Goal: Task Accomplishment & Management: Manage account settings

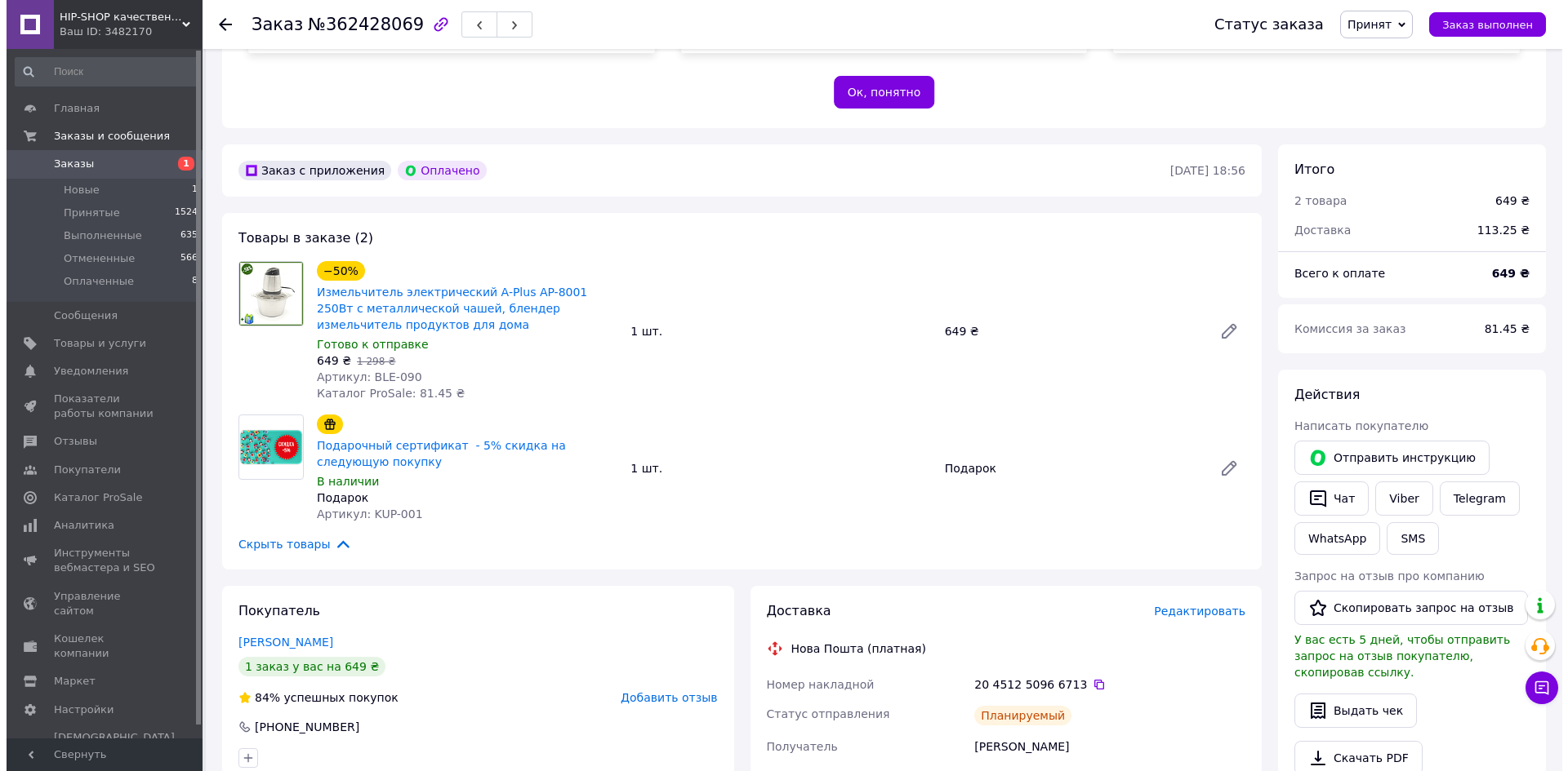
scroll to position [490, 0]
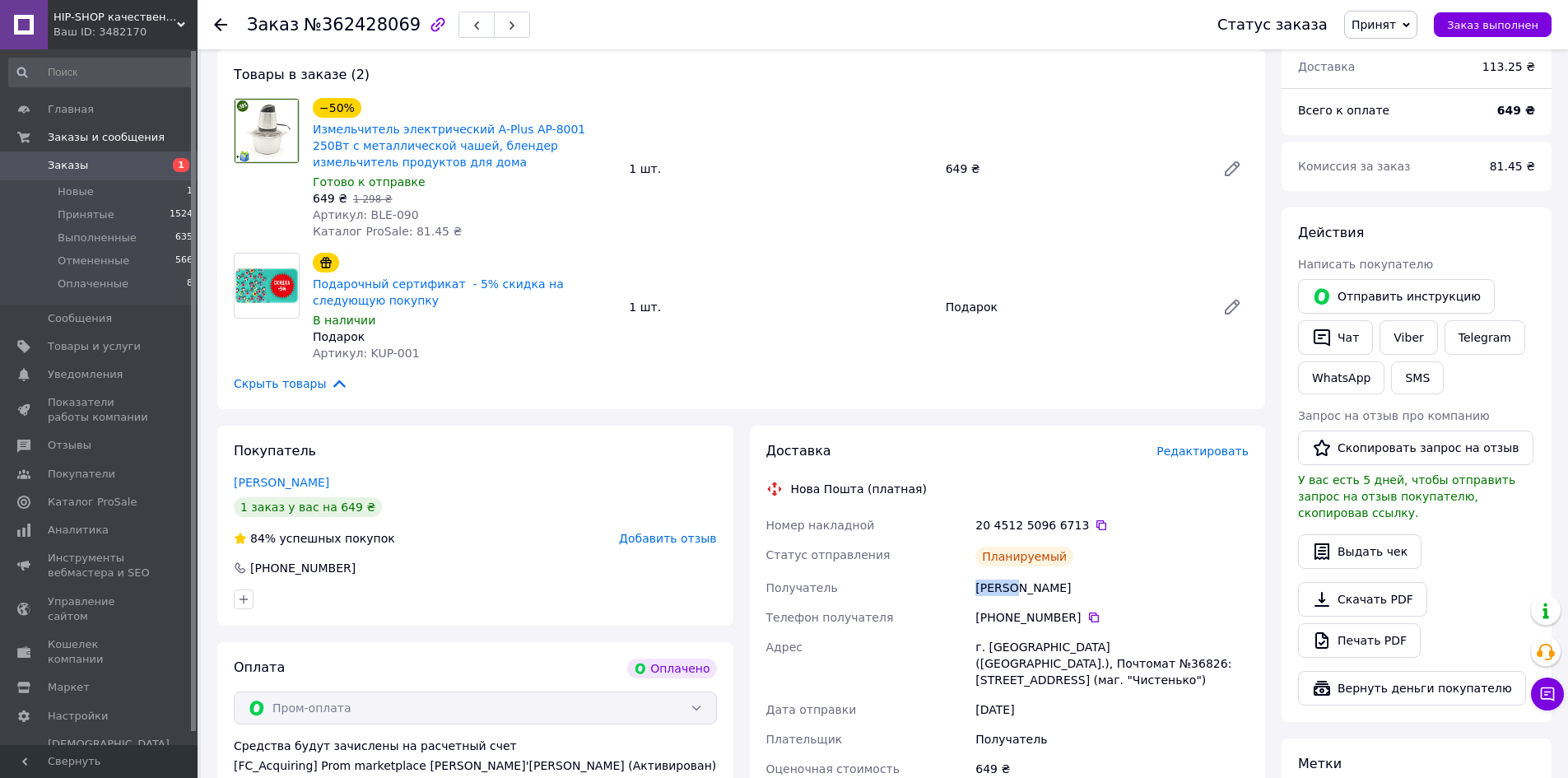
drag, startPoint x: 992, startPoint y: 590, endPoint x: 1012, endPoint y: 587, distance: 20.2
click at [1012, 587] on div "Номер накладной 20 4512 5096 6713   Статус отправления Планируемый Получатель Б…" at bounding box center [1007, 662] width 490 height 303
copy div "Получатель Бобало"
click at [1202, 458] on span "Редактировать" at bounding box center [1203, 451] width 92 height 13
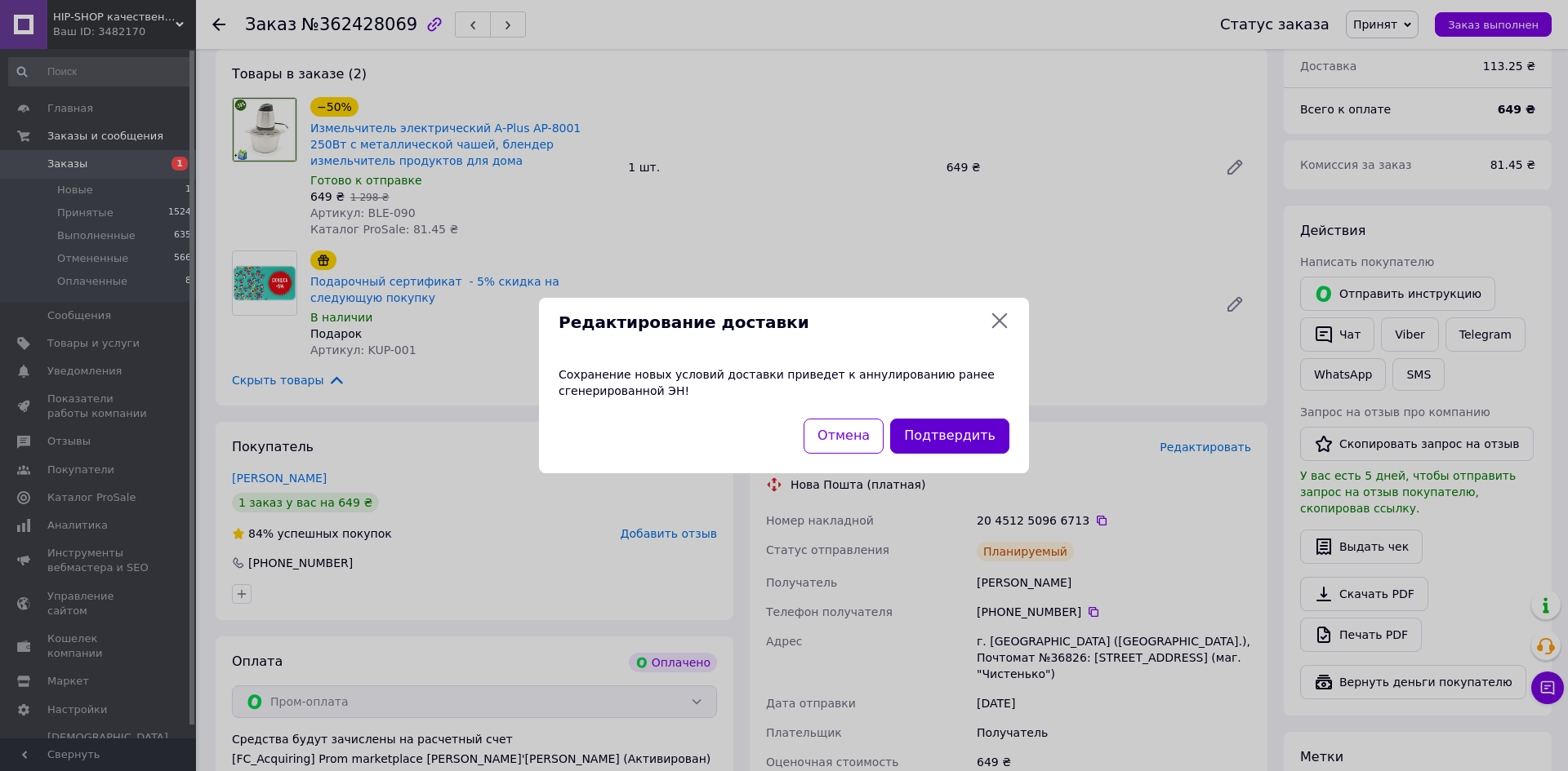
click at [947, 444] on button "Подтвердить" at bounding box center [950, 436] width 119 height 35
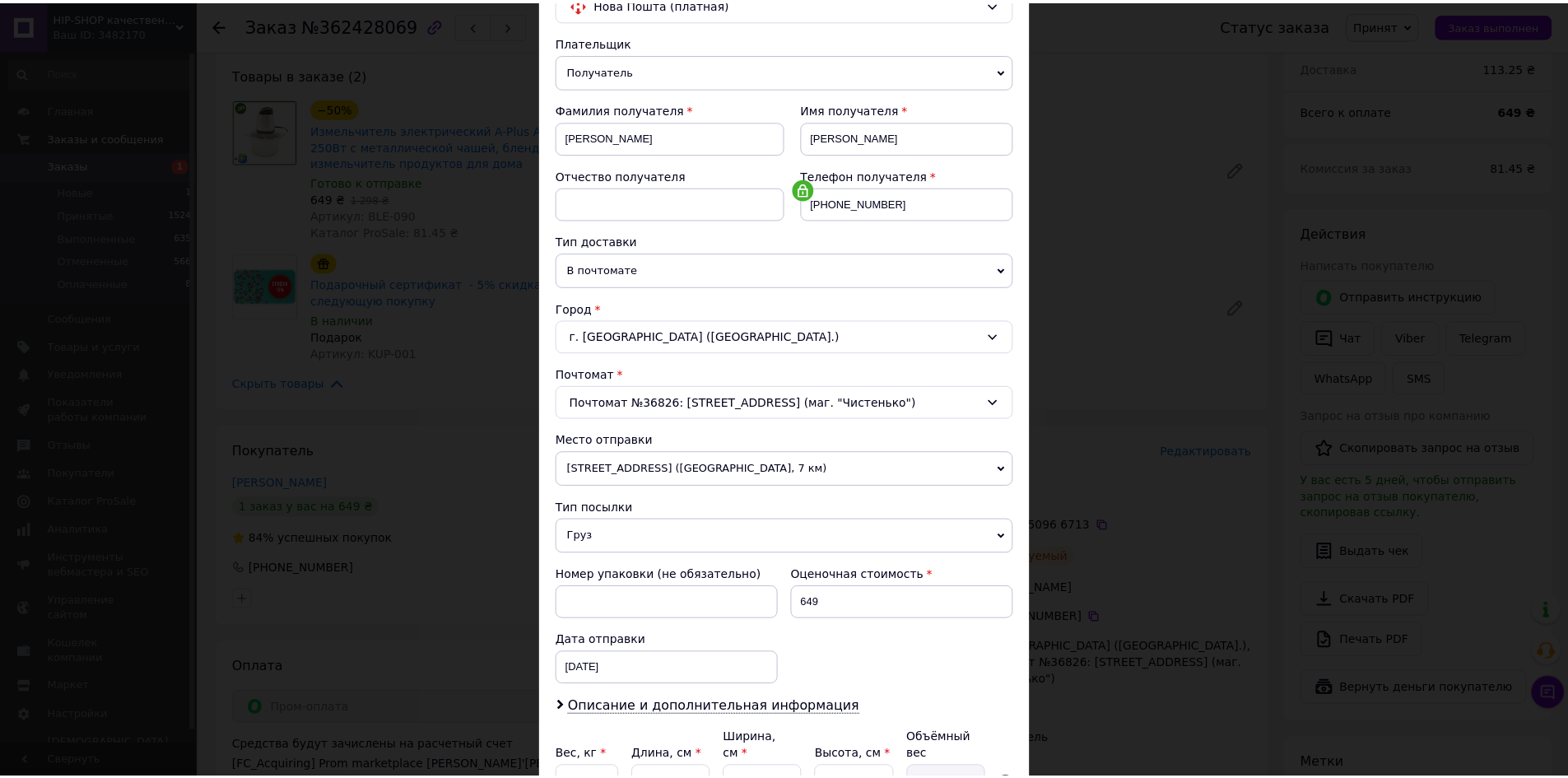
scroll to position [316, 0]
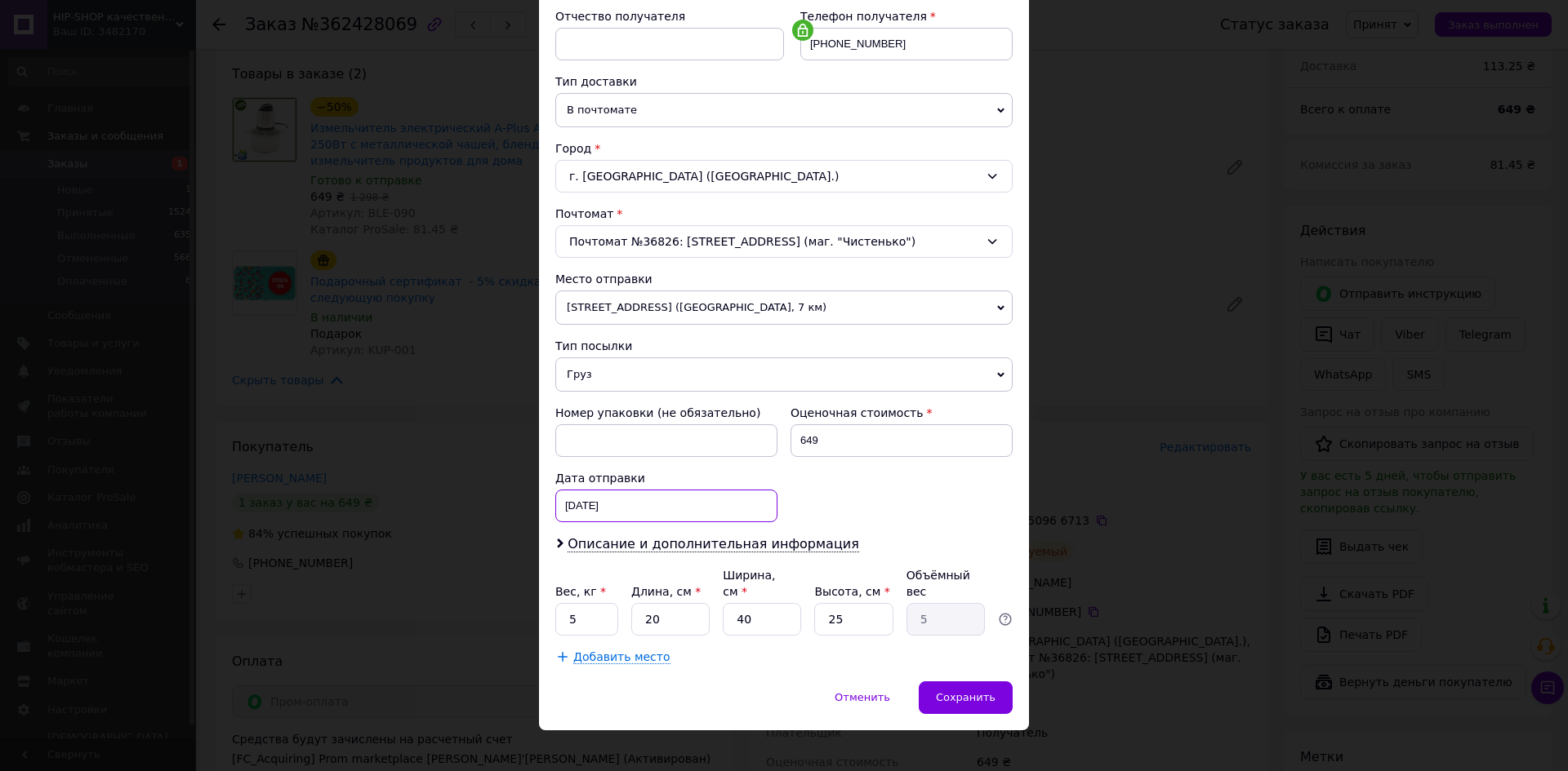
click at [628, 521] on div "17.09.2025 < 2025 > < Сентябрь > Пн Вт Ср Чт Пт Сб Вс 1 2 3 4 5 6 7 8 9 10 11 1…" at bounding box center [666, 507] width 222 height 33
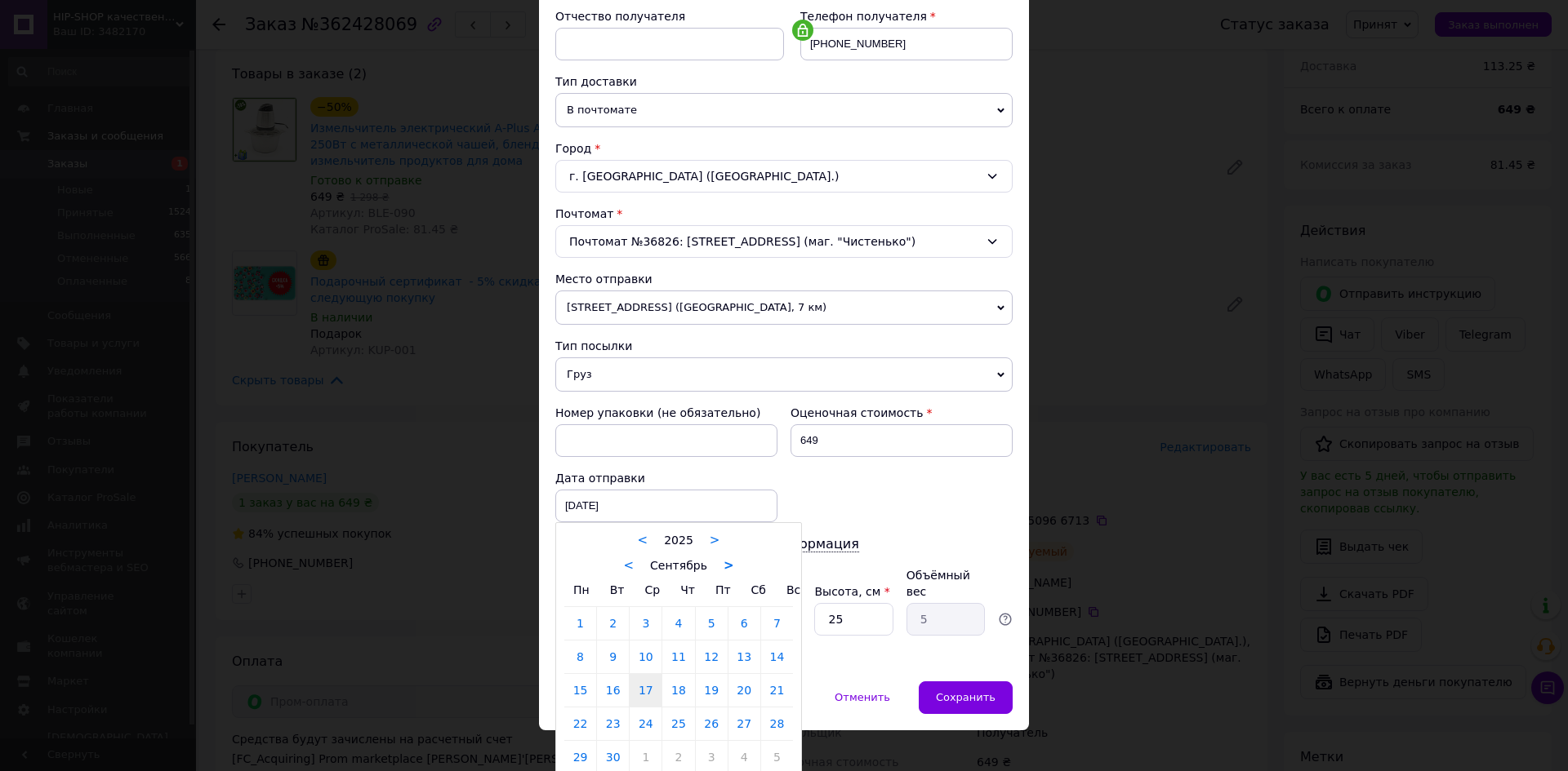
click at [724, 571] on link ">" at bounding box center [729, 565] width 11 height 15
click at [771, 723] on link "26" at bounding box center [777, 724] width 32 height 33
type input "[DATE]"
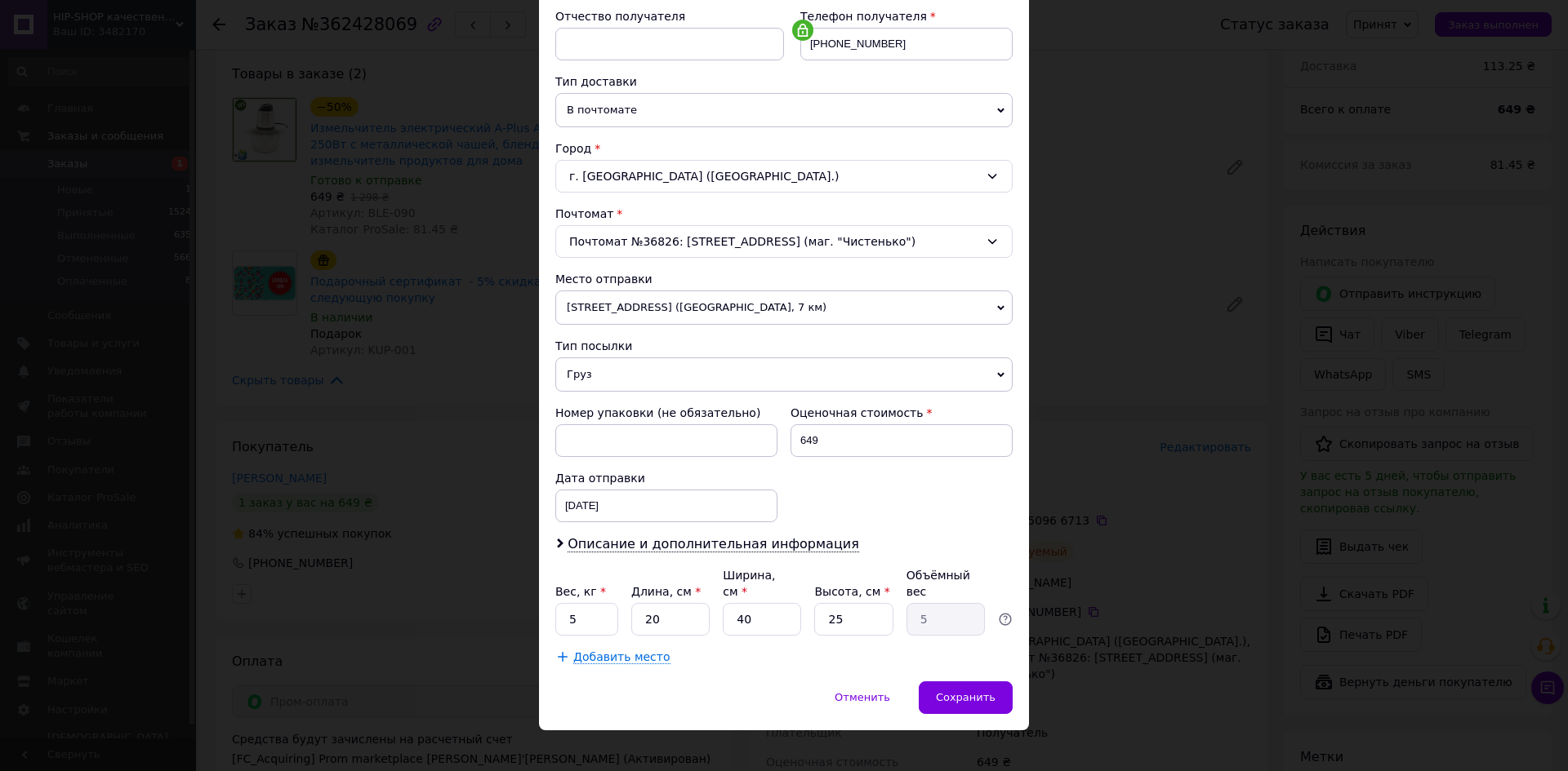
click at [1015, 688] on div "Отменить   Сохранить" at bounding box center [784, 706] width 490 height 49
click at [978, 691] on span "Сохранить" at bounding box center [965, 697] width 59 height 12
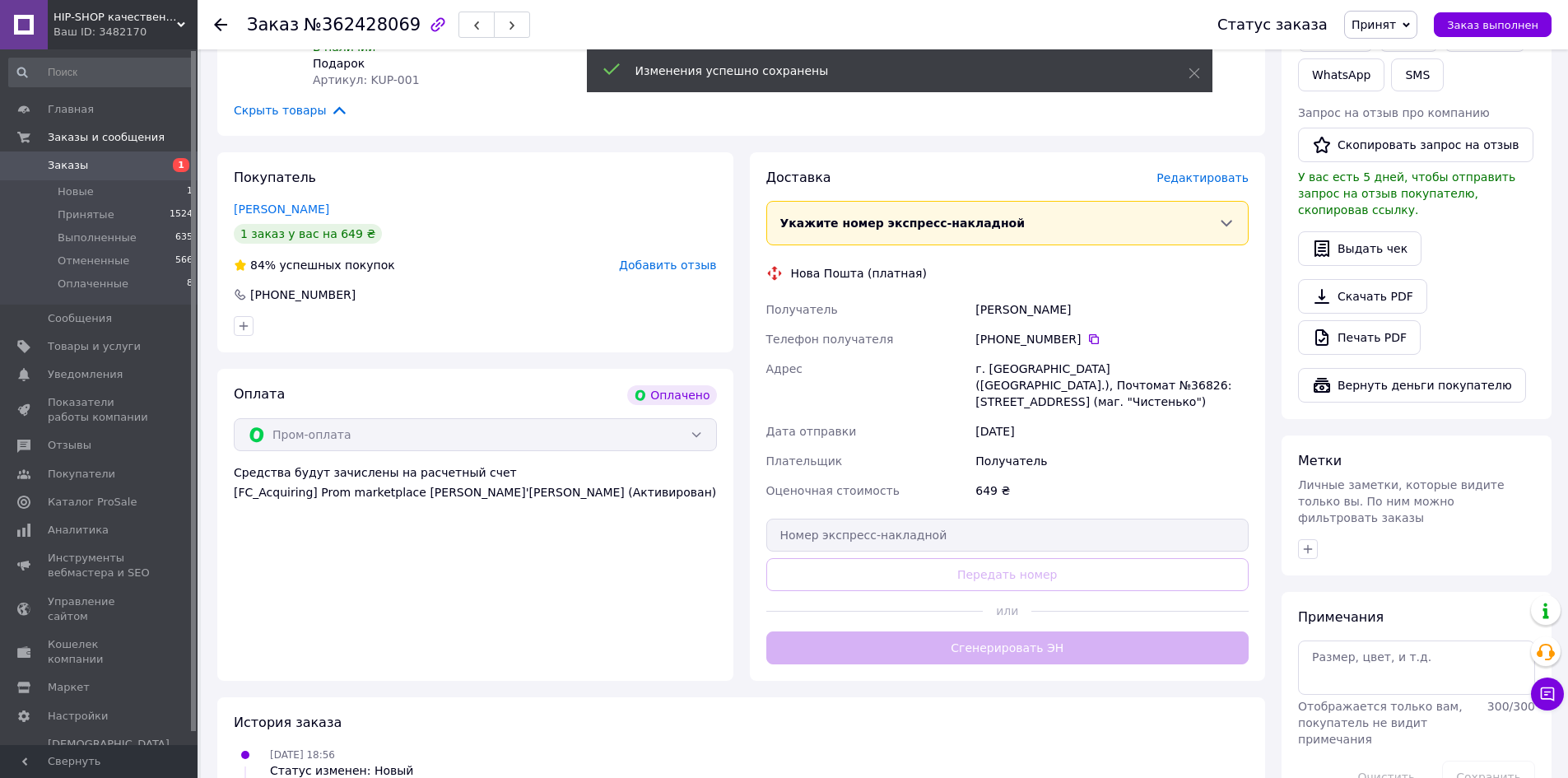
scroll to position [824, 0]
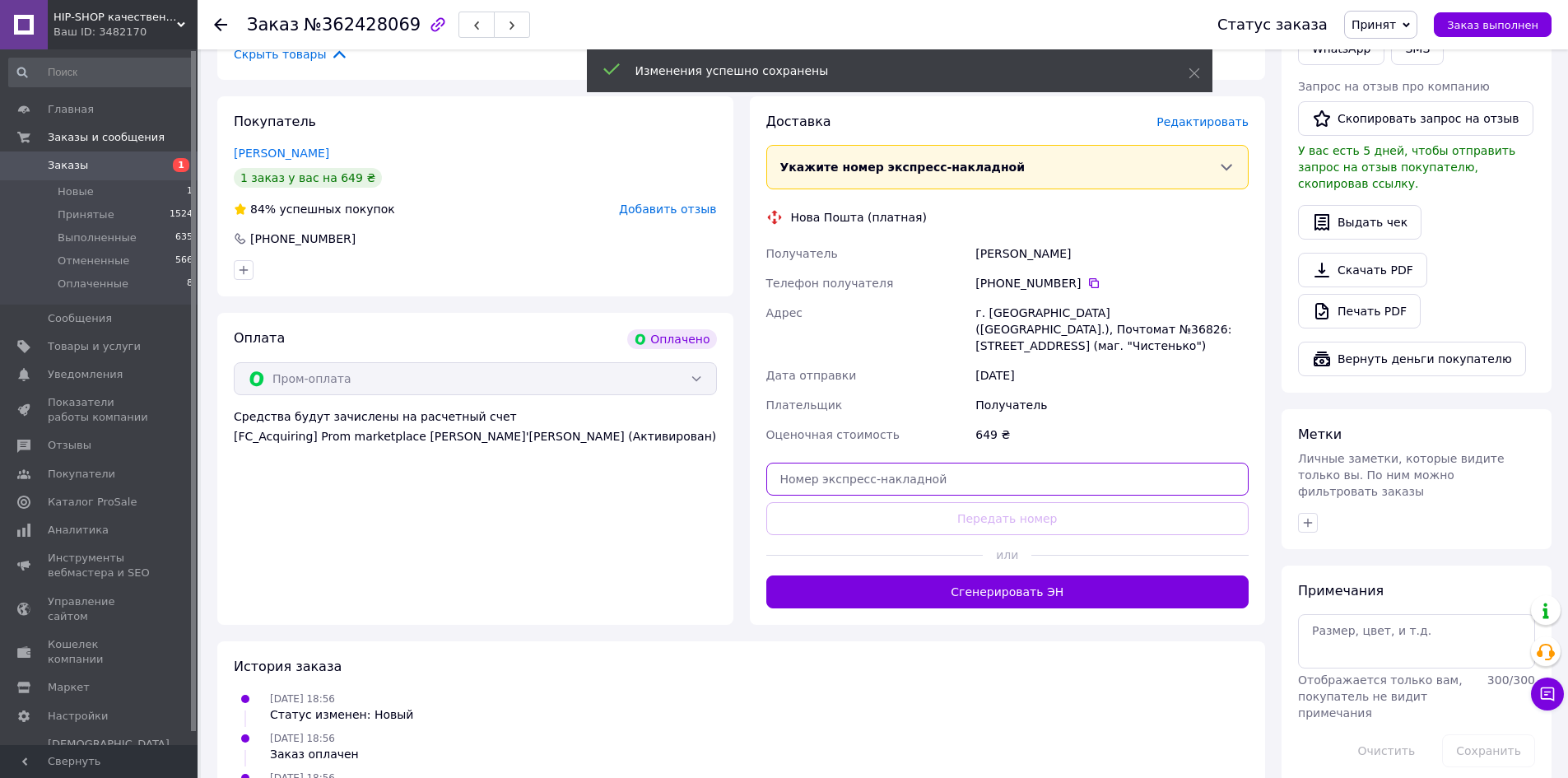
click at [872, 463] on input "text" at bounding box center [1008, 480] width 483 height 33
paste input "20451252693489"
type input "20451252693489"
drag, startPoint x: 926, startPoint y: 509, endPoint x: 944, endPoint y: 514, distance: 18.7
click at [927, 509] on button "Передать номер" at bounding box center [1008, 519] width 483 height 33
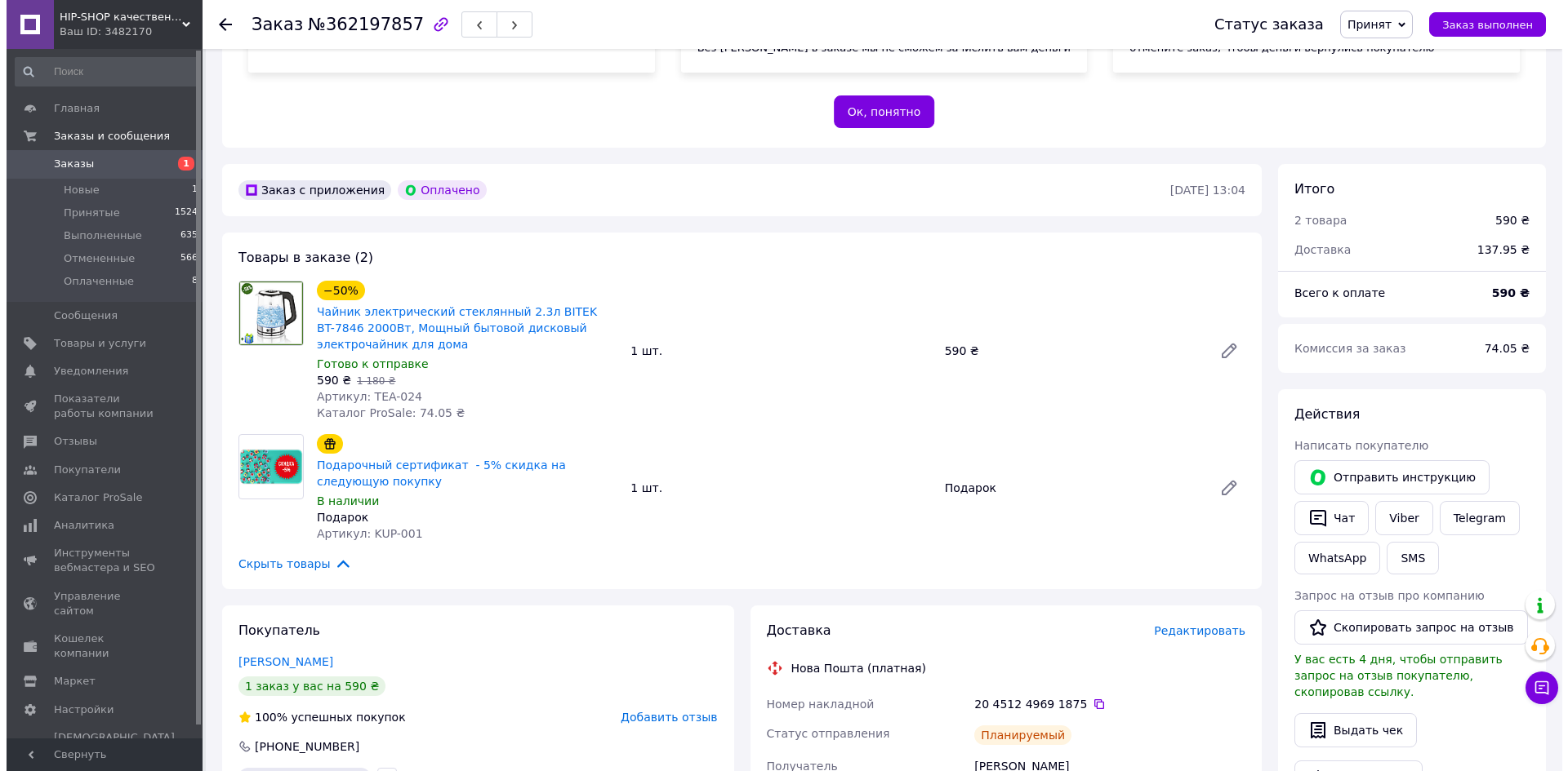
scroll to position [490, 0]
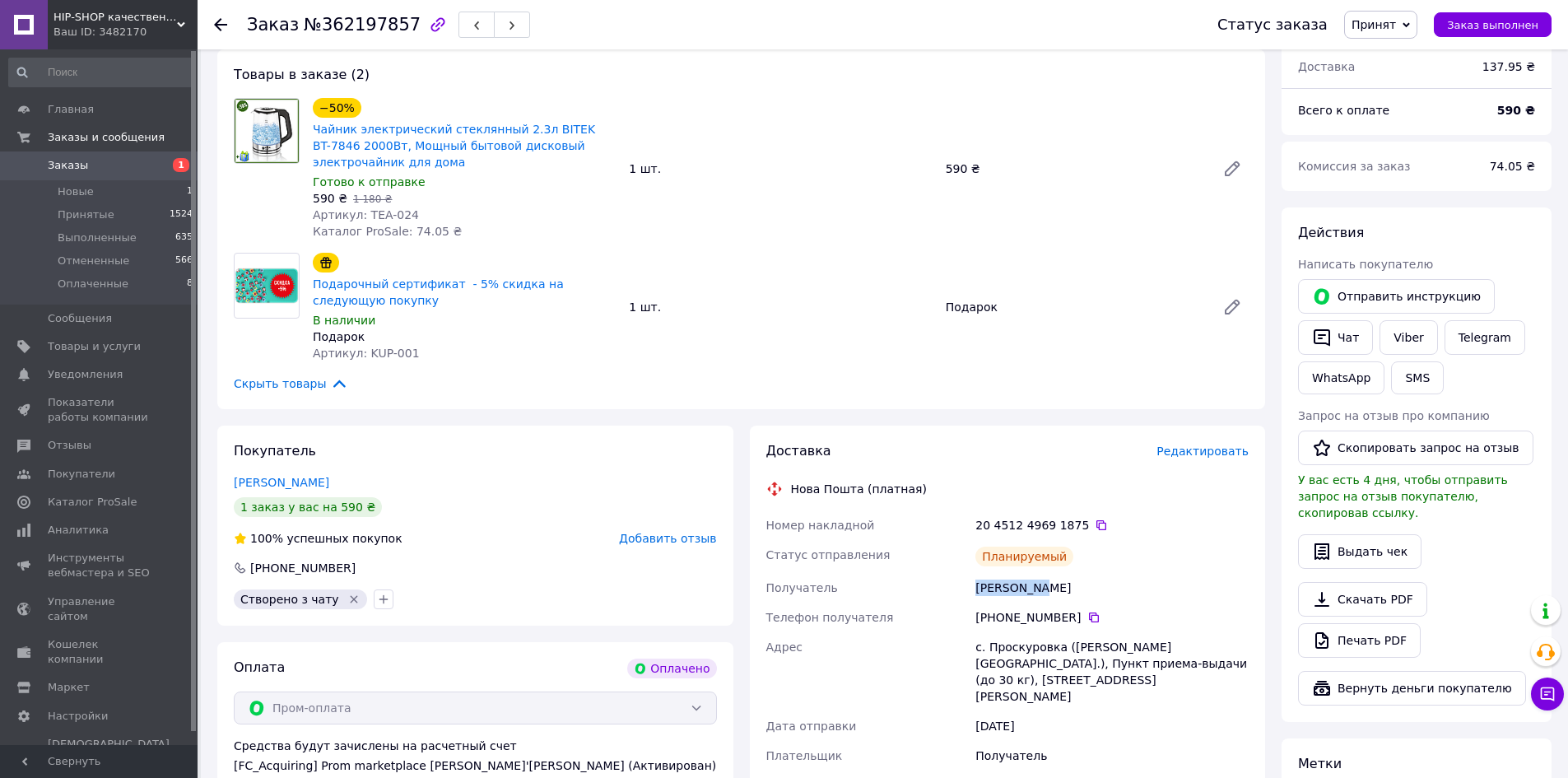
drag, startPoint x: 973, startPoint y: 592, endPoint x: 1028, endPoint y: 586, distance: 55.3
click at [1030, 586] on div "[PERSON_NAME]" at bounding box center [1111, 588] width 279 height 30
copy div "[PERSON_NAME]"
drag, startPoint x: 1211, startPoint y: 445, endPoint x: 1206, endPoint y: 456, distance: 12.1
click at [1206, 454] on div "Доставка Редактировать" at bounding box center [1008, 451] width 483 height 19
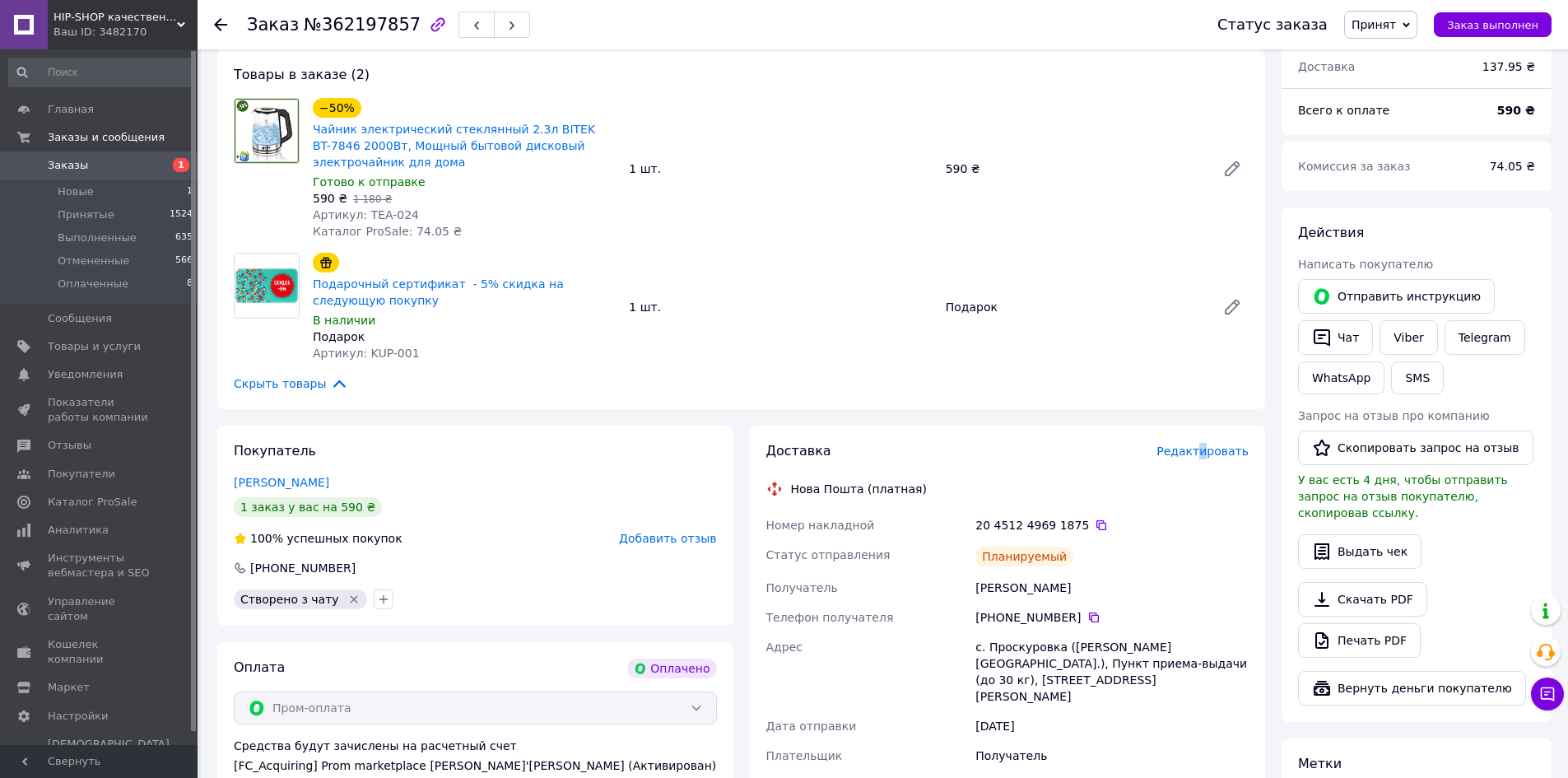
click at [1206, 456] on span "Редактировать" at bounding box center [1203, 451] width 92 height 13
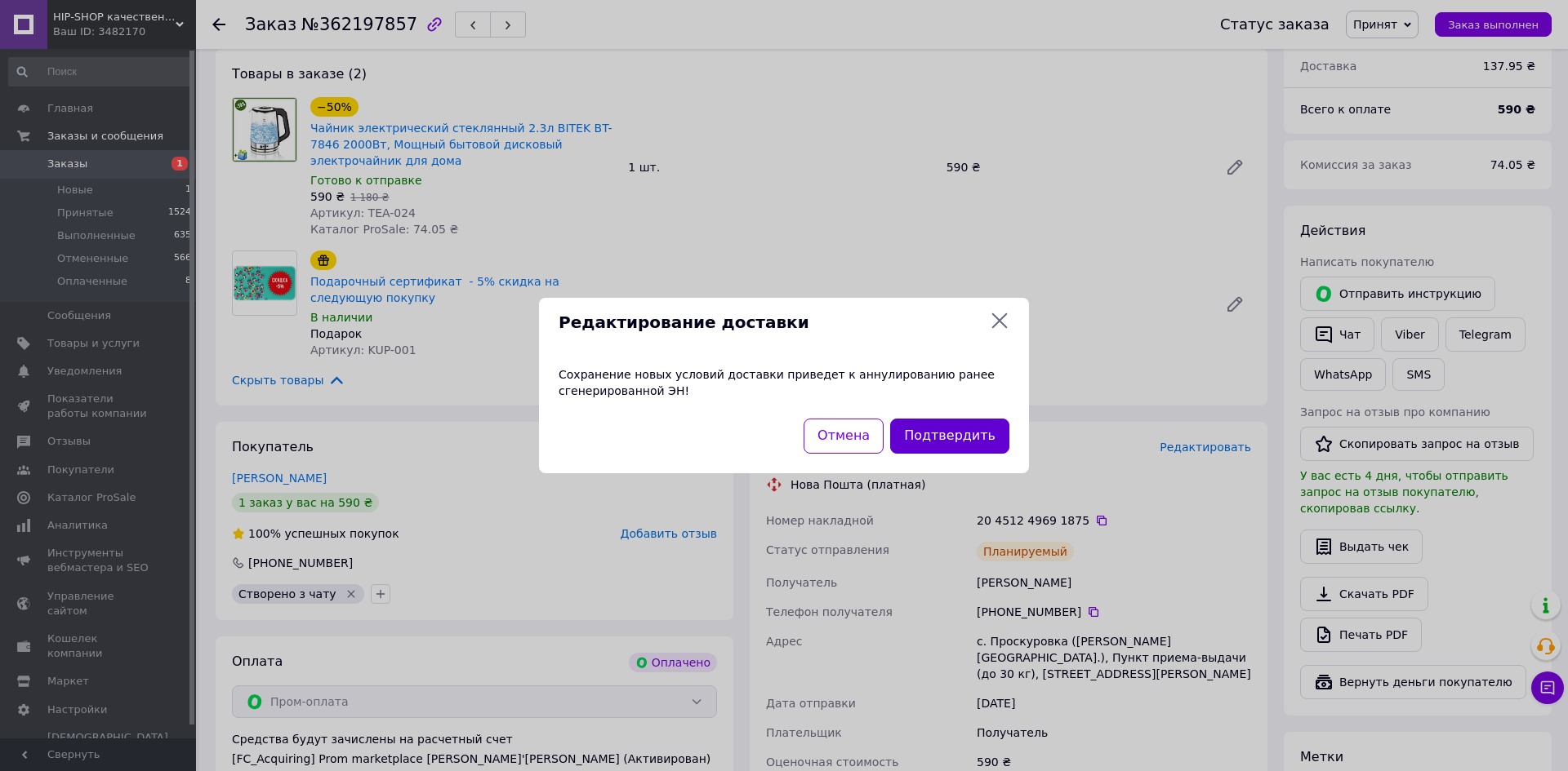
click at [947, 436] on button "Подтвердить" at bounding box center [950, 436] width 119 height 35
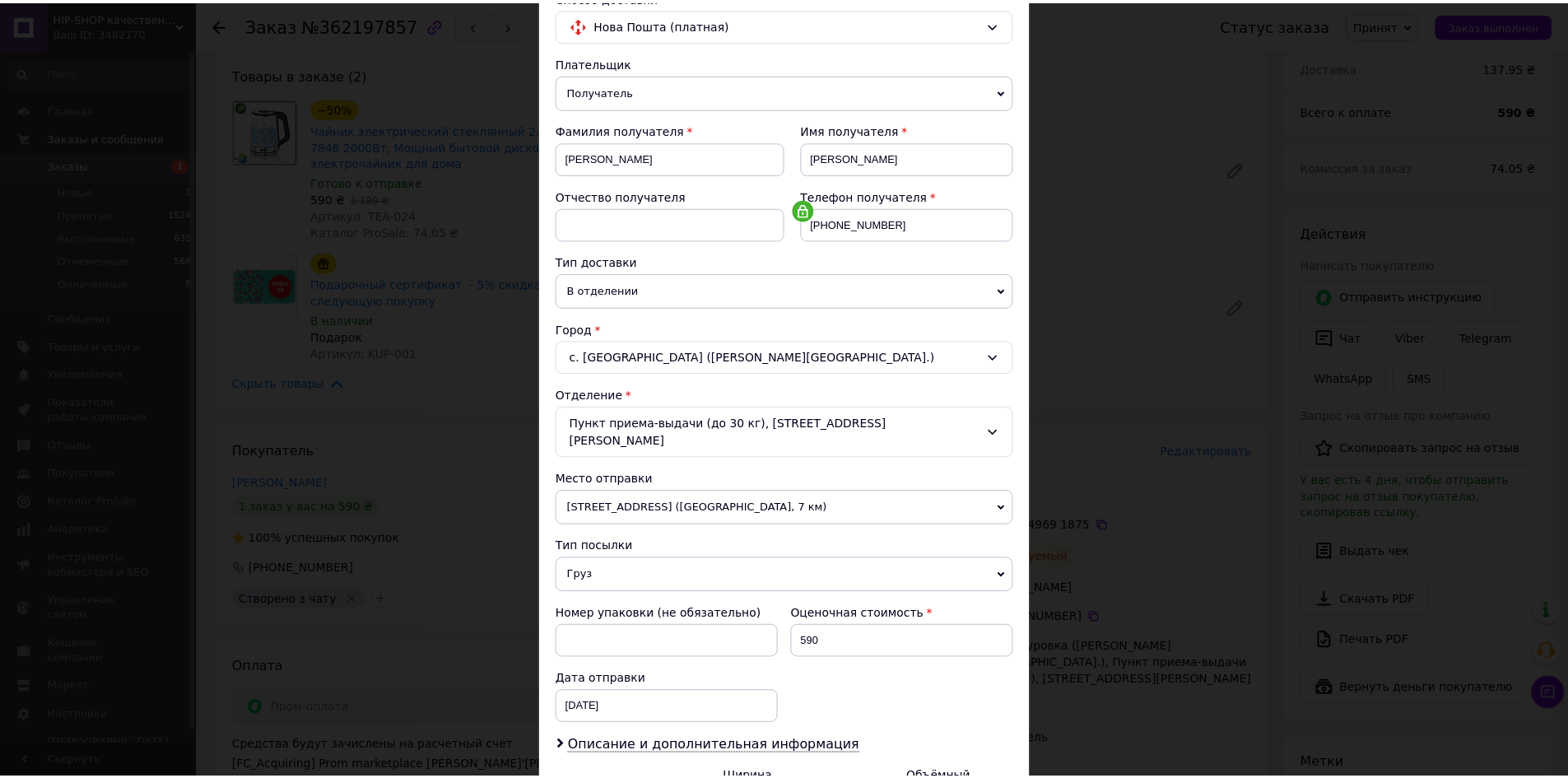
scroll to position [316, 0]
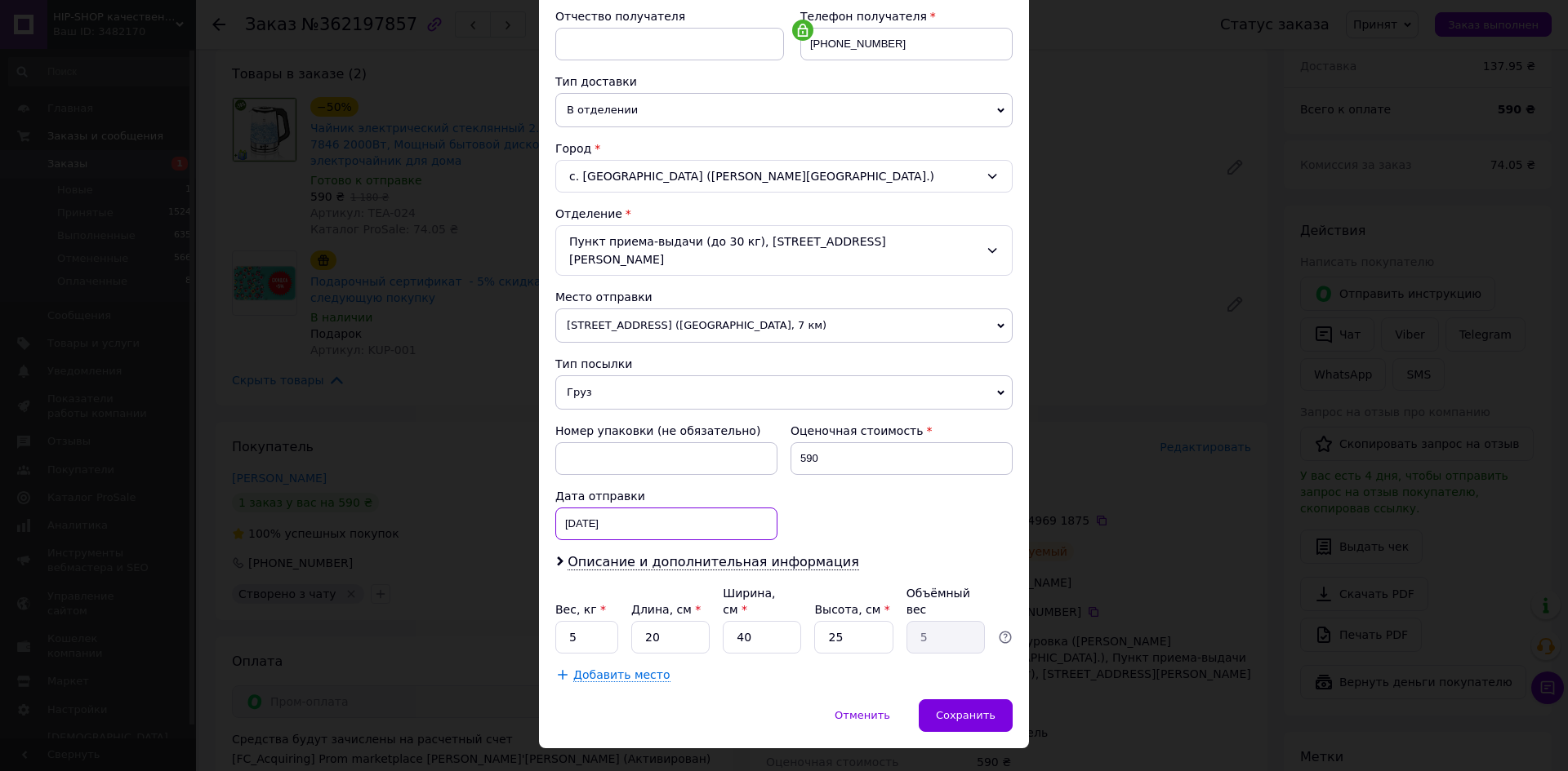
click at [681, 517] on div "[DATE] < 2025 > < Сентябрь > Пн Вт Ср Чт Пт Сб Вс 1 2 3 4 5 6 7 8 9 10 11 12 13…" at bounding box center [666, 524] width 222 height 33
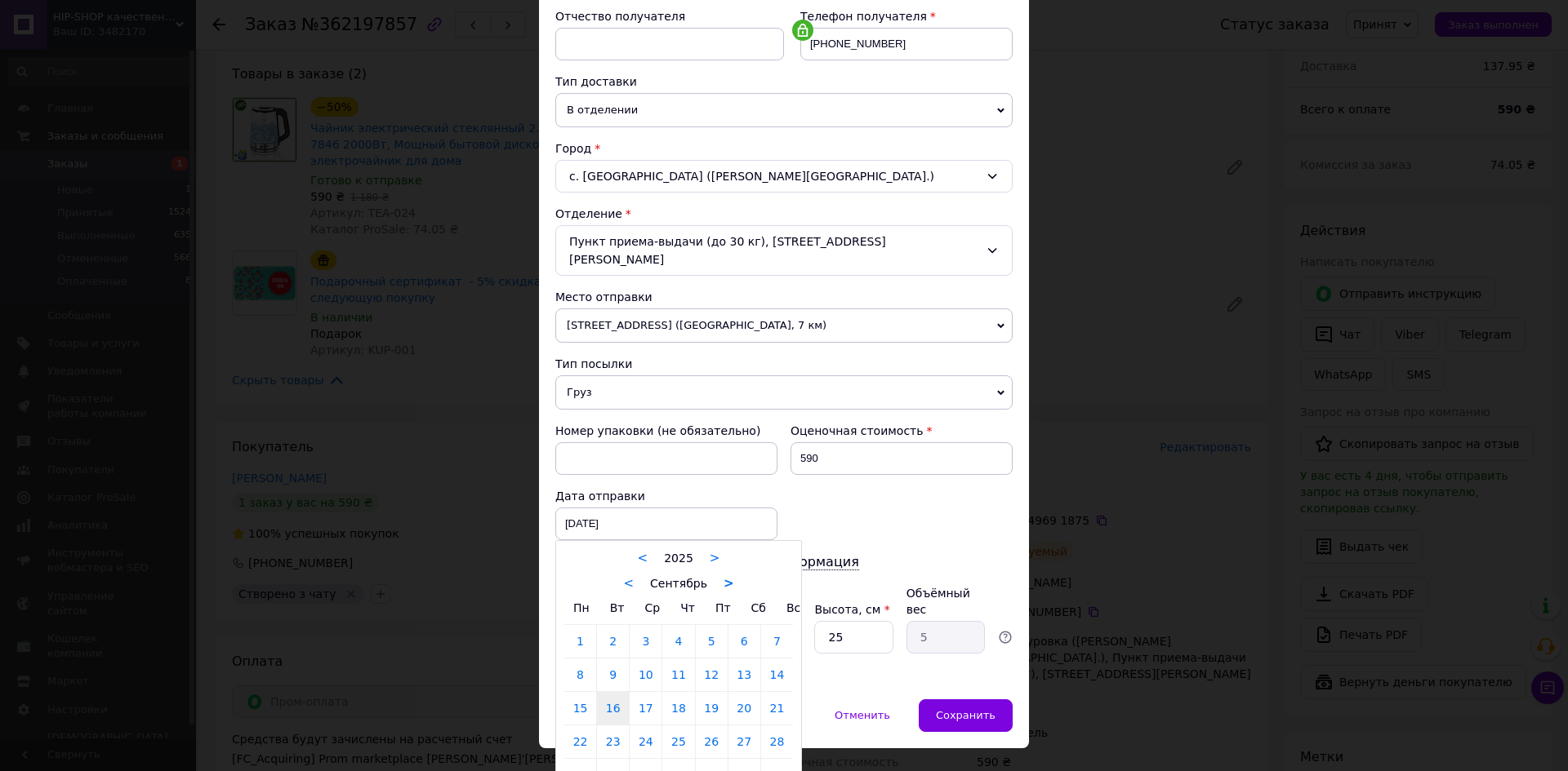
click at [724, 576] on link ">" at bounding box center [729, 584] width 11 height 15
drag, startPoint x: 771, startPoint y: 716, endPoint x: 782, endPoint y: 724, distance: 13.6
click at [772, 725] on link "26" at bounding box center [777, 742] width 32 height 33
type input "[DATE]"
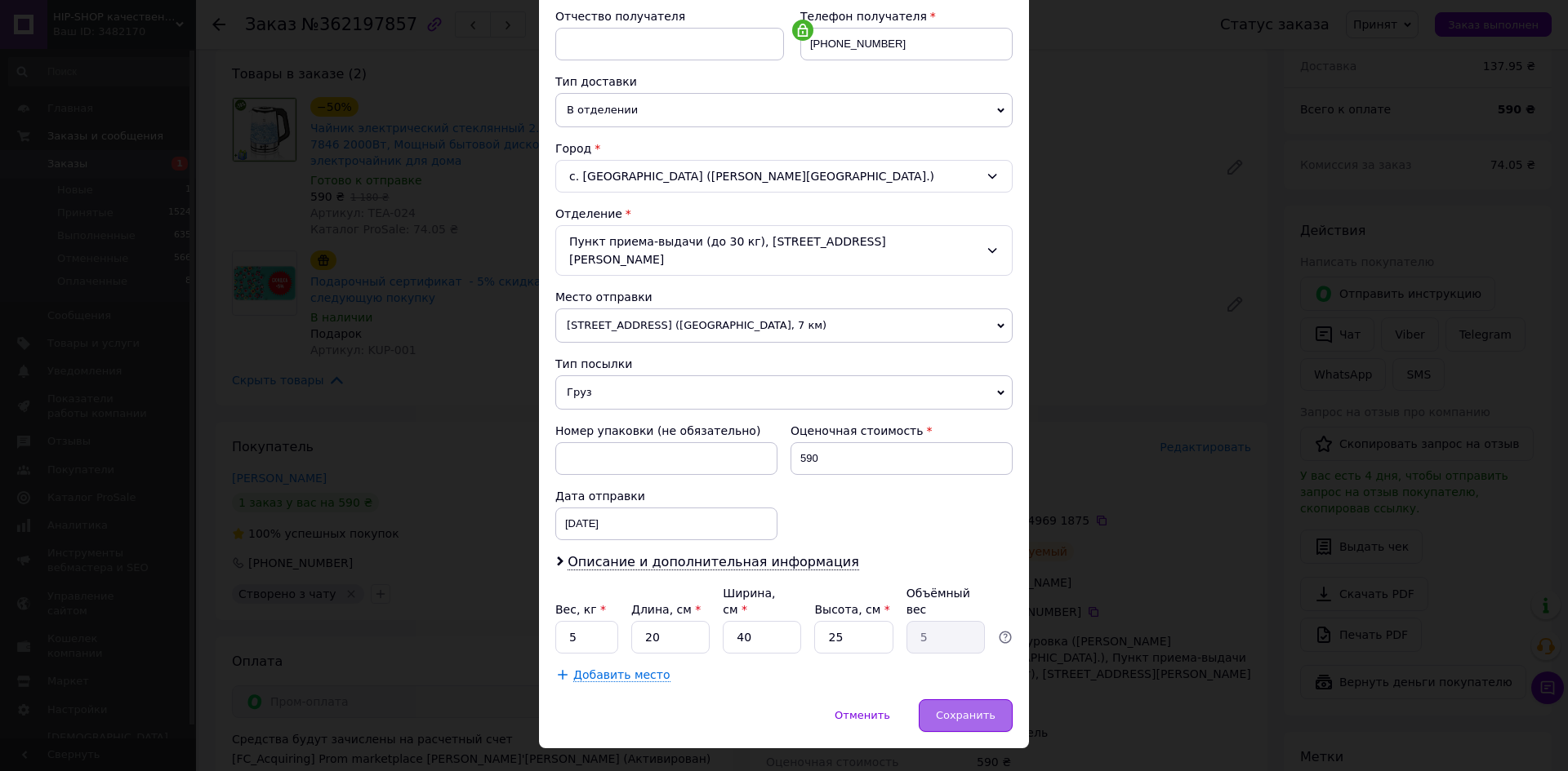
click at [940, 700] on div "Сохранить" at bounding box center [965, 716] width 94 height 33
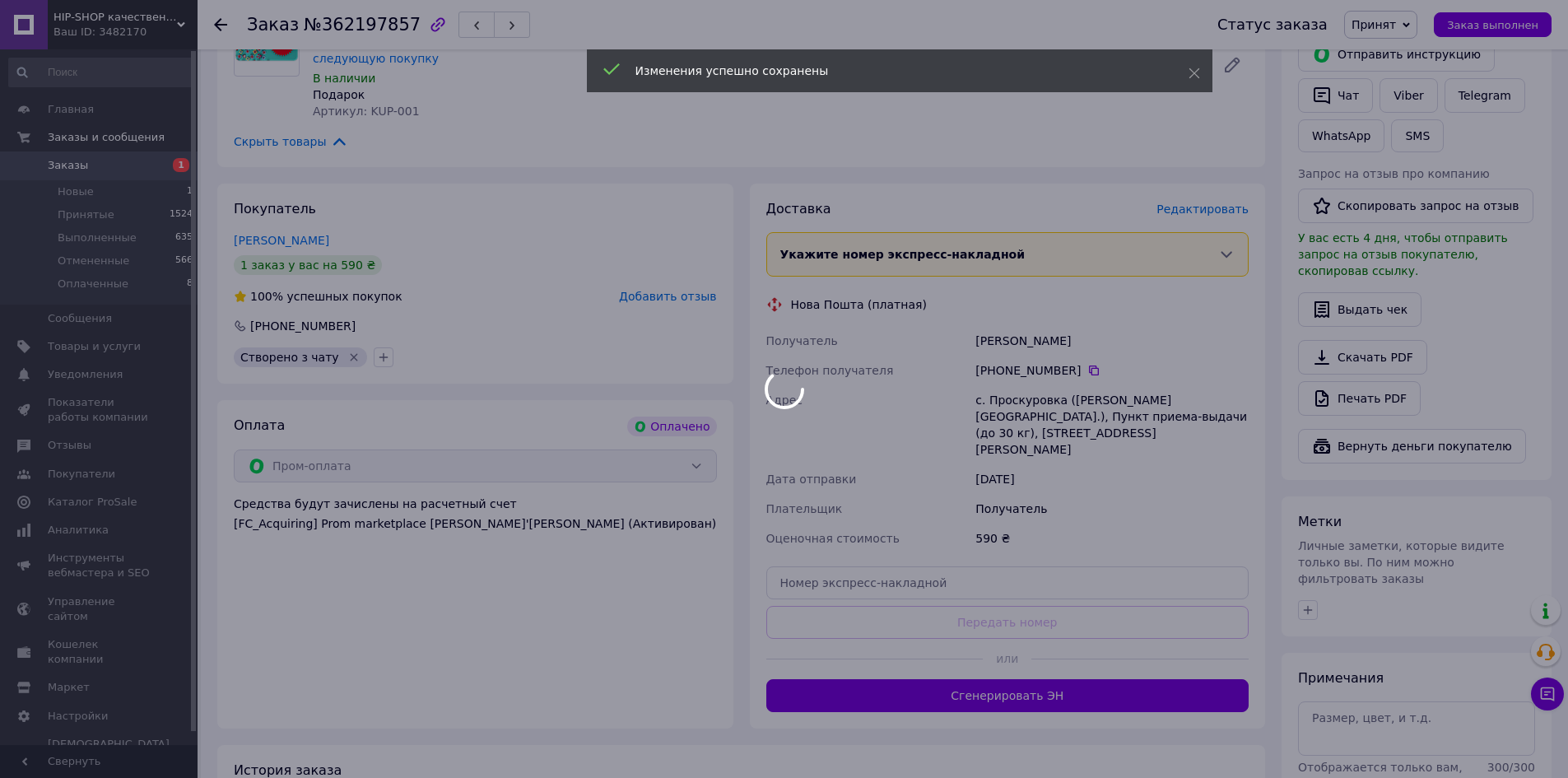
scroll to position [741, 0]
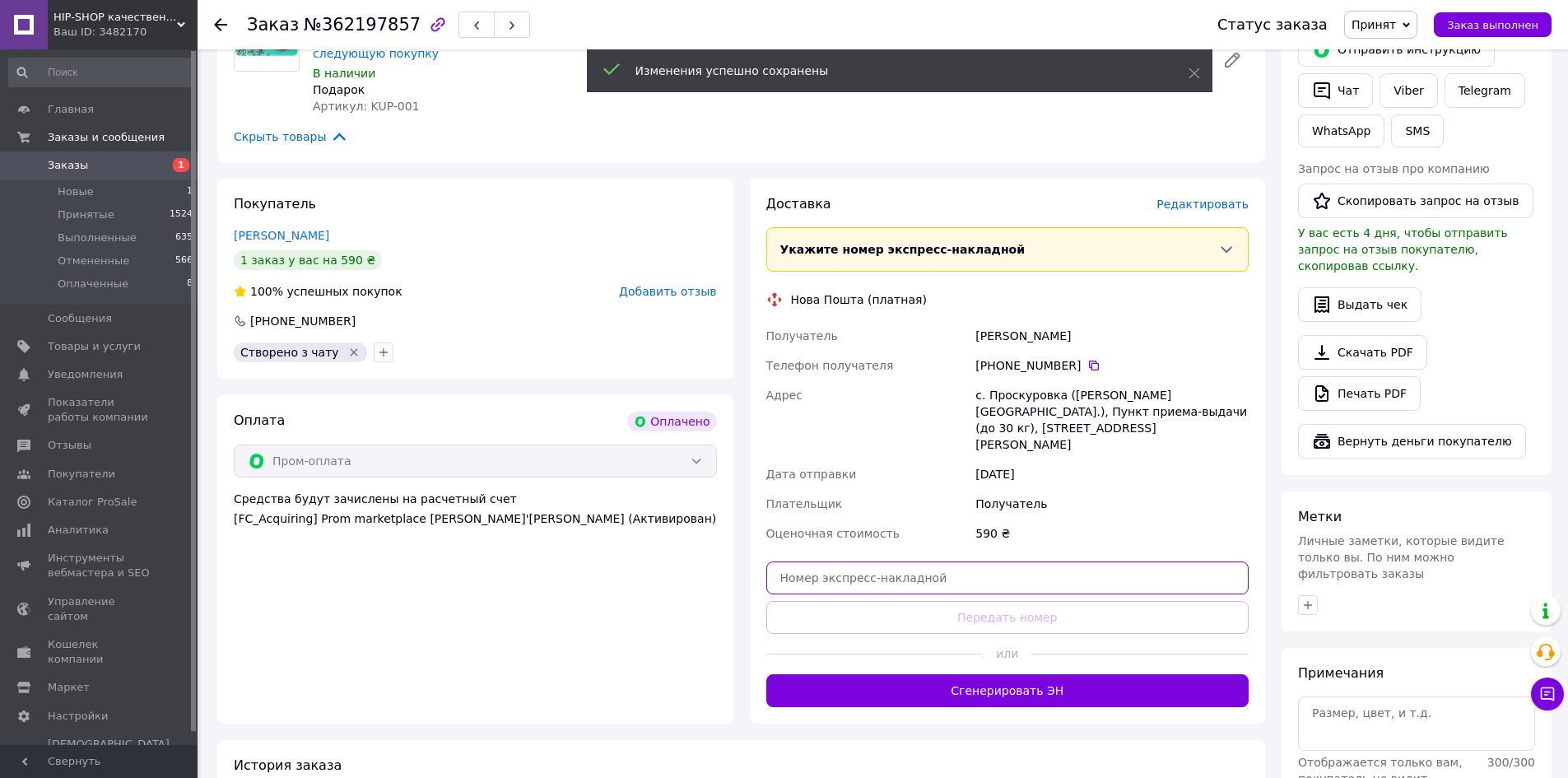
click at [881, 562] on input "text" at bounding box center [1008, 579] width 483 height 33
paste input "20451250283011"
type input "20451250283011"
click at [916, 602] on button "Передать номер" at bounding box center [1008, 618] width 483 height 33
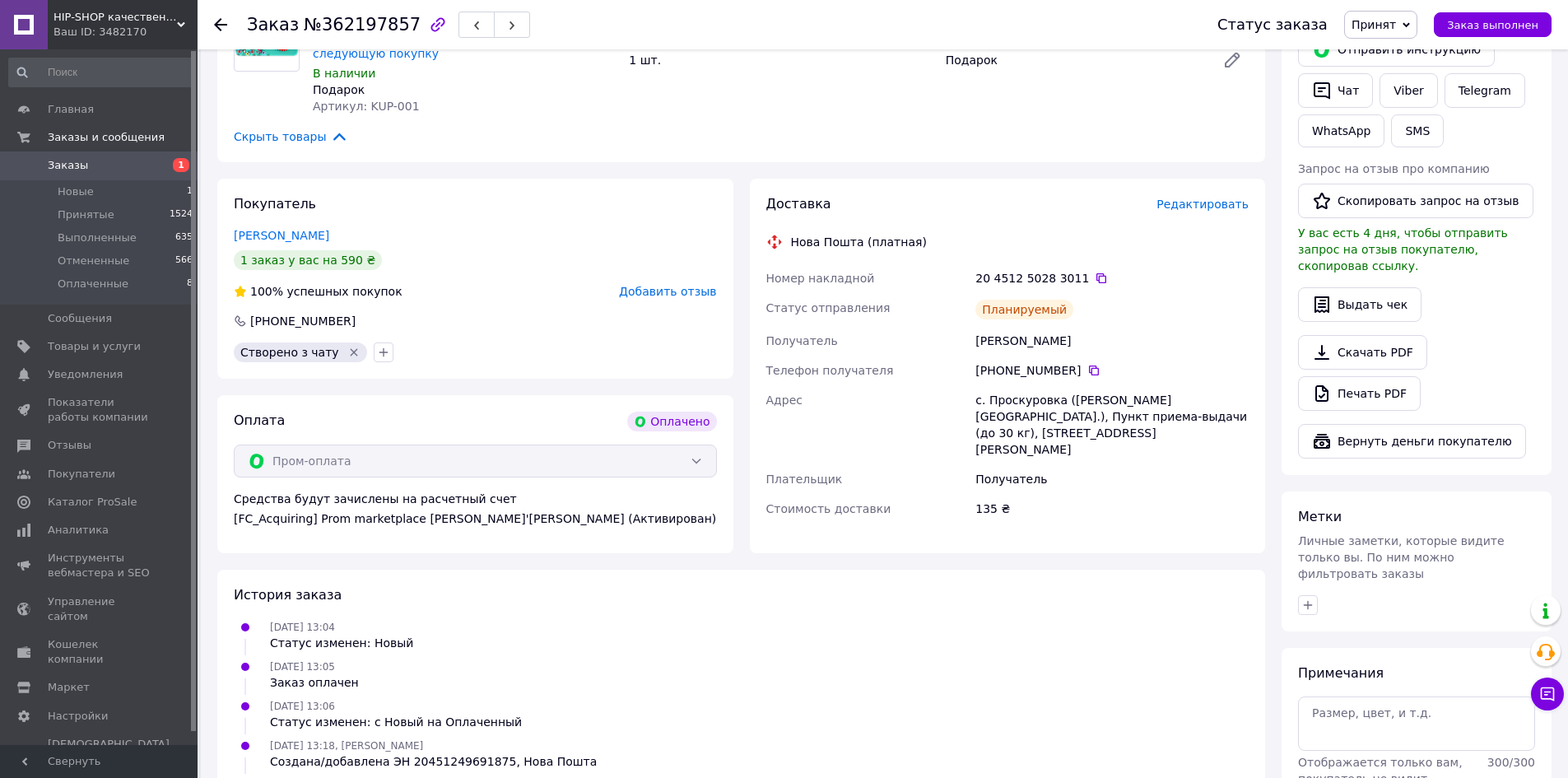
click at [78, 162] on span "Заказы" at bounding box center [68, 165] width 41 height 15
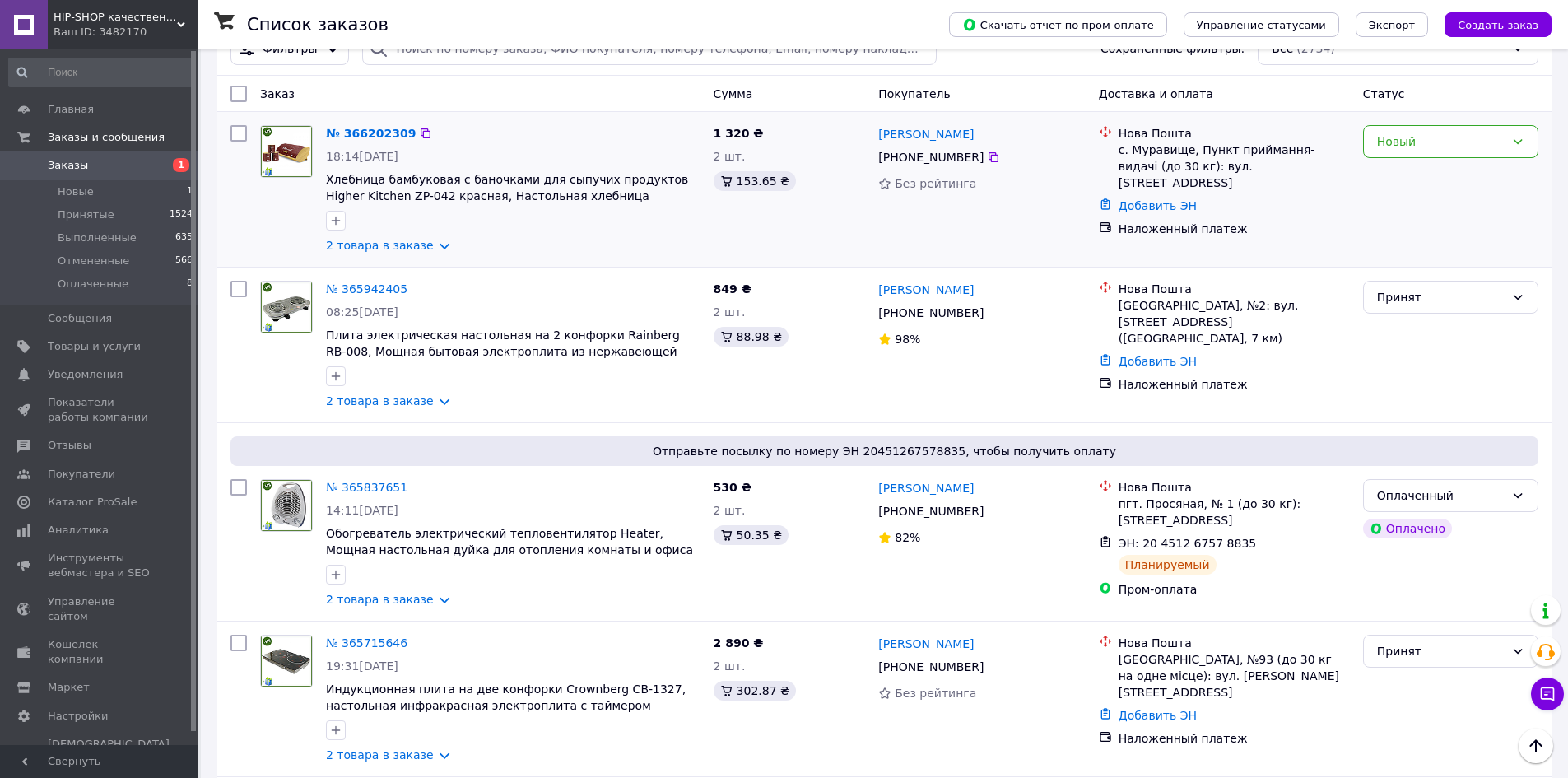
scroll to position [82, 0]
click at [1406, 131] on div "Новый" at bounding box center [1451, 143] width 175 height 33
click at [1400, 179] on li "Принят" at bounding box center [1451, 179] width 173 height 30
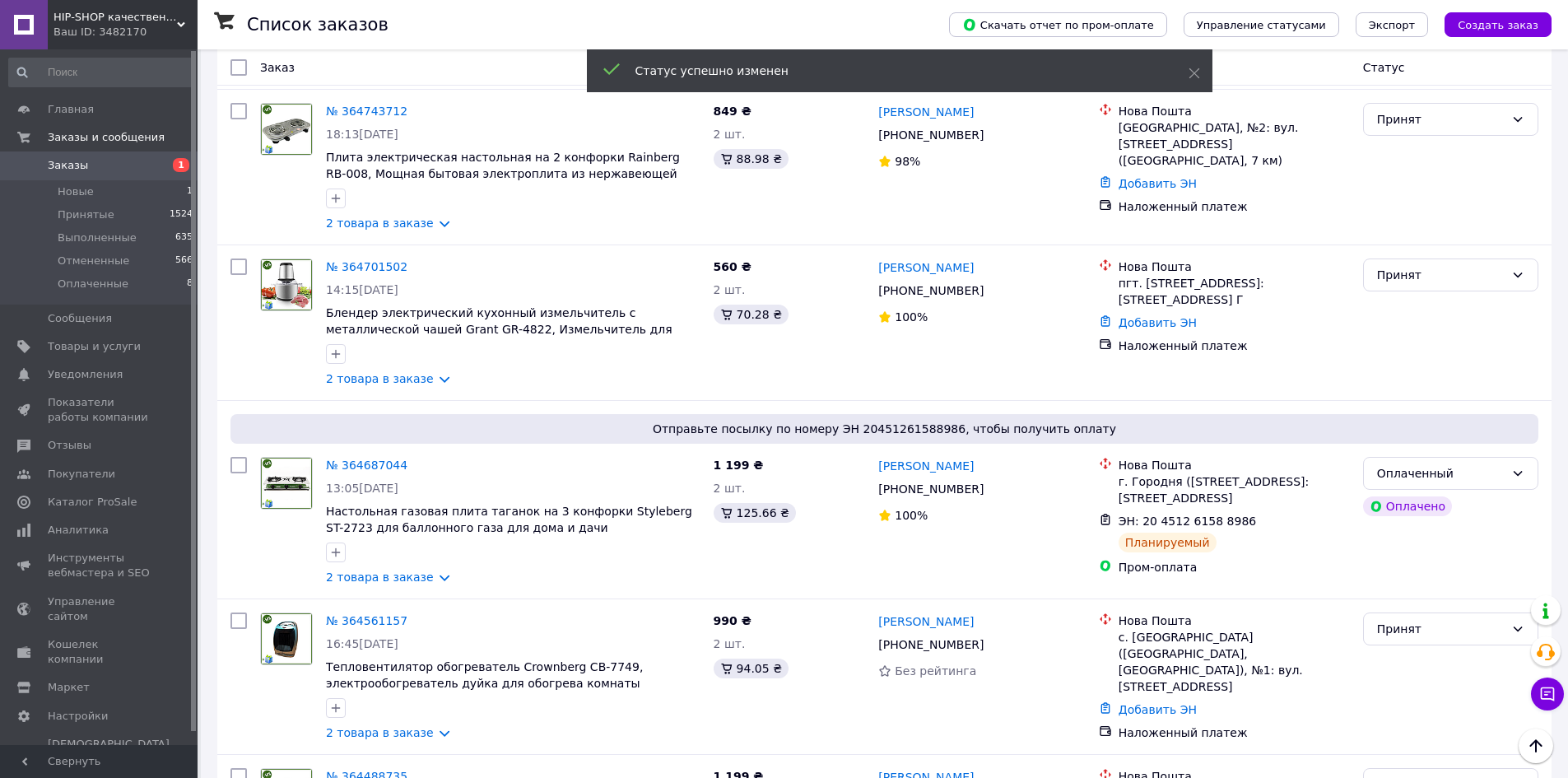
scroll to position [2306, 0]
